Goal: Navigation & Orientation: Understand site structure

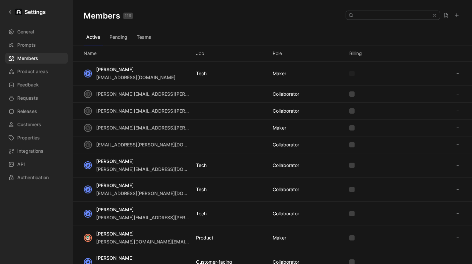
scroll to position [161, 0]
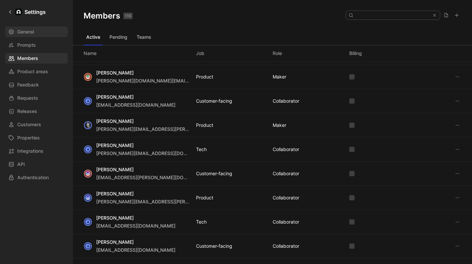
click at [16, 30] on link "General" at bounding box center [36, 32] width 62 height 11
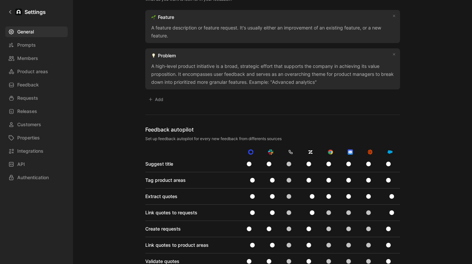
scroll to position [392, 0]
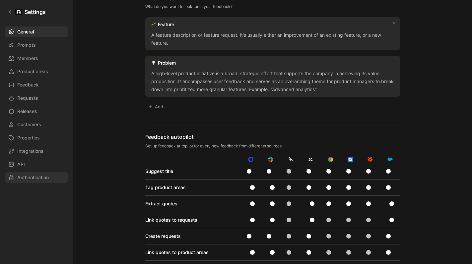
click at [37, 182] on link "Authentication" at bounding box center [36, 178] width 62 height 11
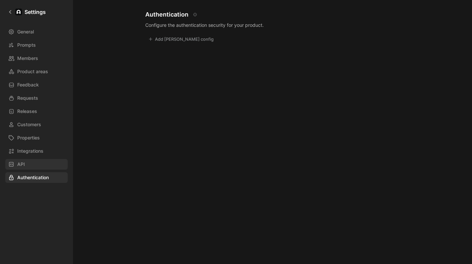
click at [44, 169] on link "API" at bounding box center [36, 164] width 62 height 11
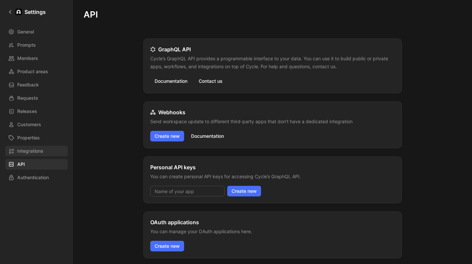
click at [37, 153] on span "Integrations" at bounding box center [30, 151] width 26 height 8
